Goal: Use online tool/utility

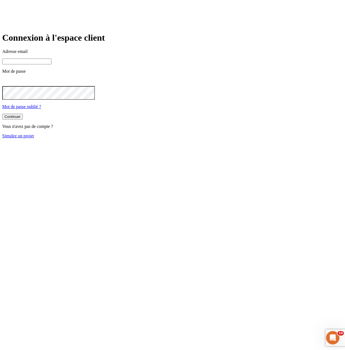
type input "[PERSON_NAME][DOMAIN_NAME][EMAIL_ADDRESS][DOMAIN_NAME]"
click at [34, 138] on link "Simulez un projet" at bounding box center [18, 135] width 32 height 5
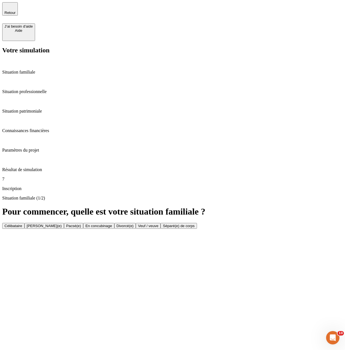
click at [59, 167] on p "Résultat de simulation" at bounding box center [172, 169] width 341 height 5
